Goal: Task Accomplishment & Management: Complete application form

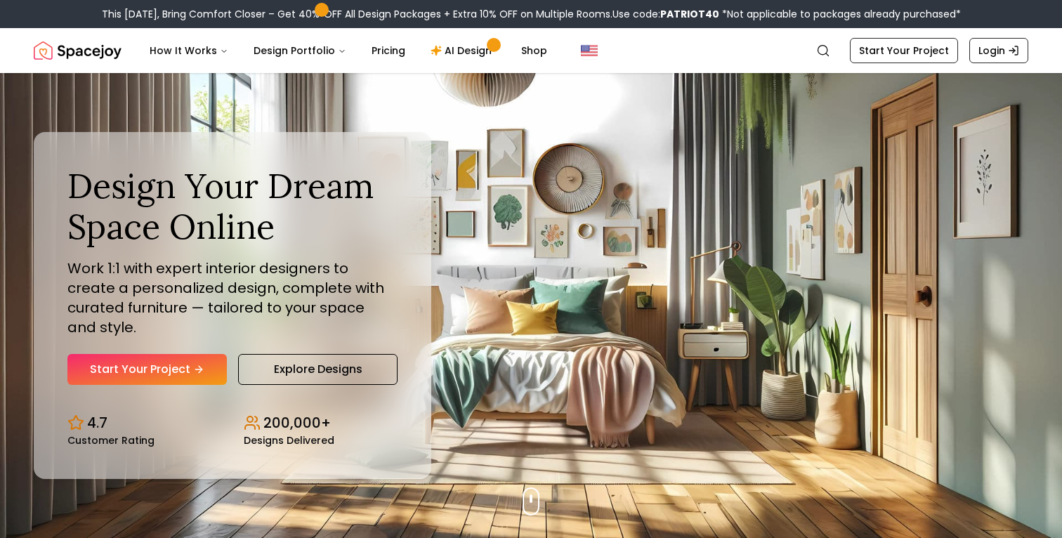
click at [186, 330] on div "Design Your Dream Space Online Work 1:1 with expert interior designers to creat…" at bounding box center [232, 275] width 330 height 218
click at [187, 354] on link "Start Your Project" at bounding box center [146, 369] width 159 height 31
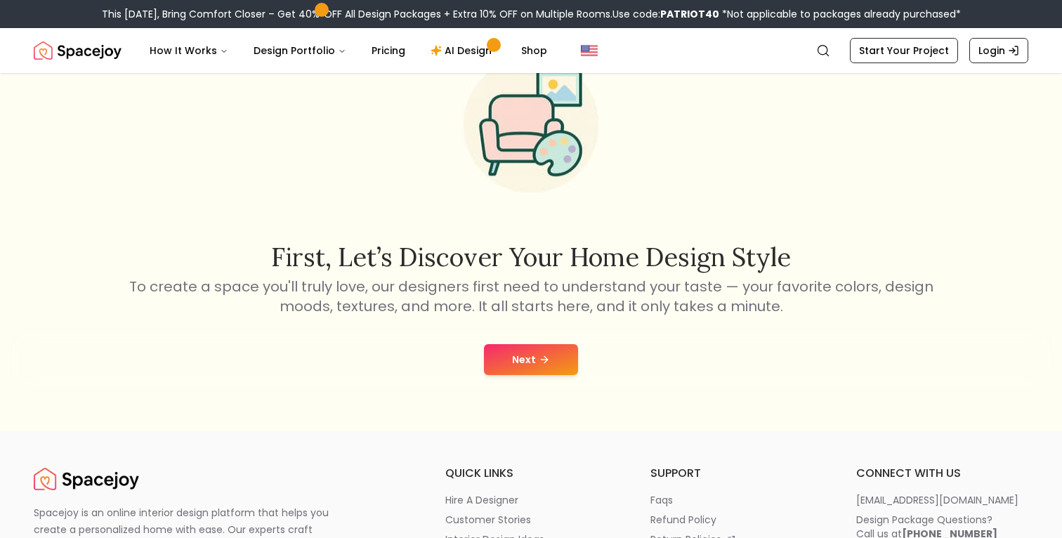
scroll to position [85, 0]
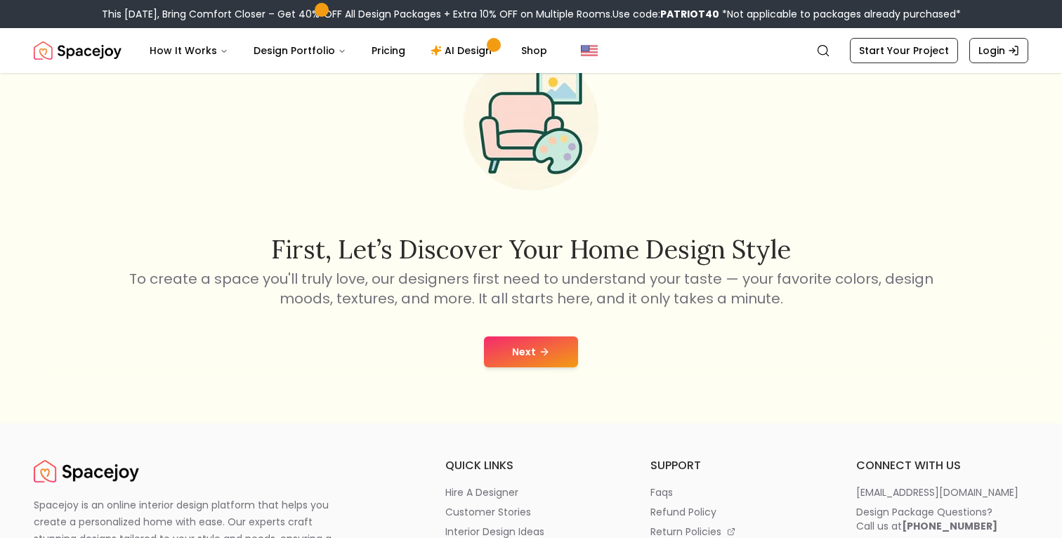
click at [539, 345] on button "Next" at bounding box center [531, 351] width 94 height 31
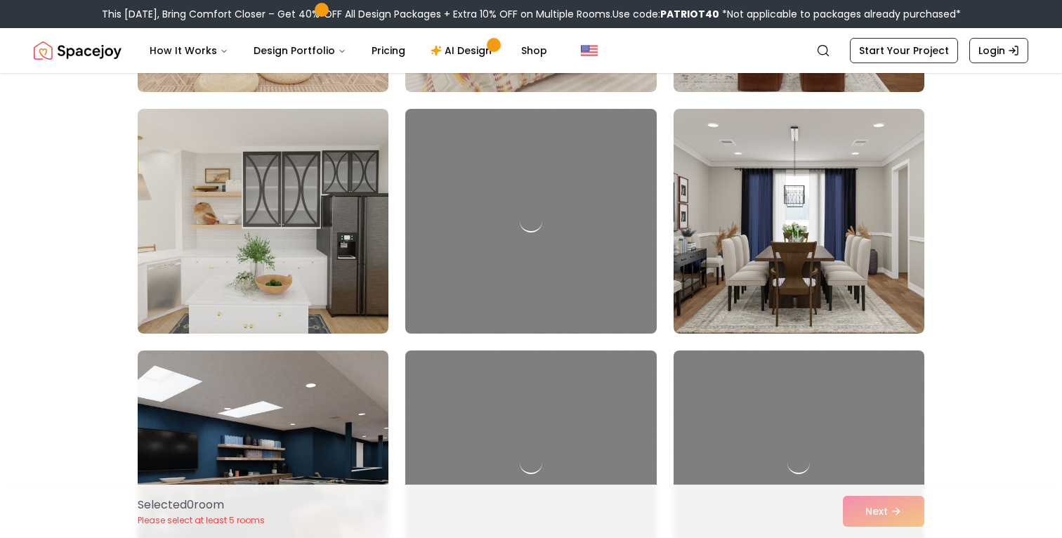
scroll to position [816, 0]
